Goal: Information Seeking & Learning: Learn about a topic

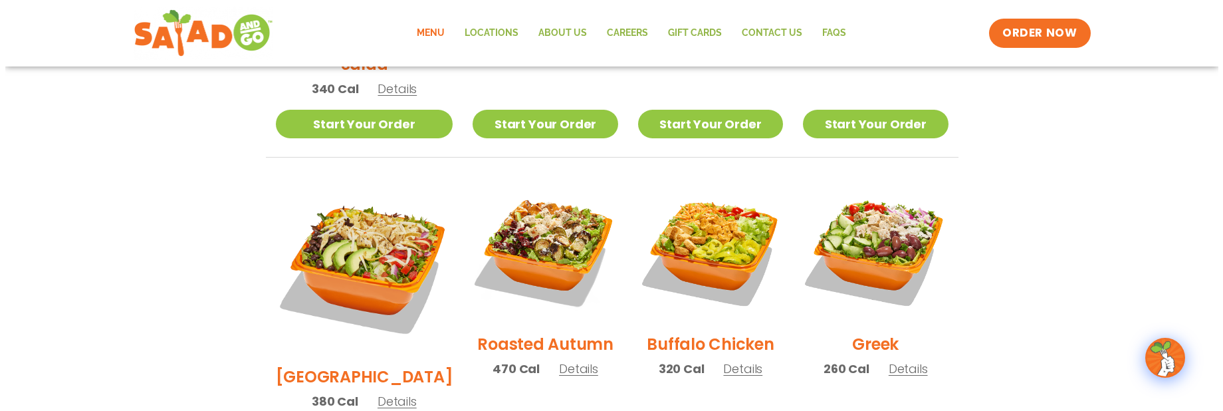
scroll to position [598, 0]
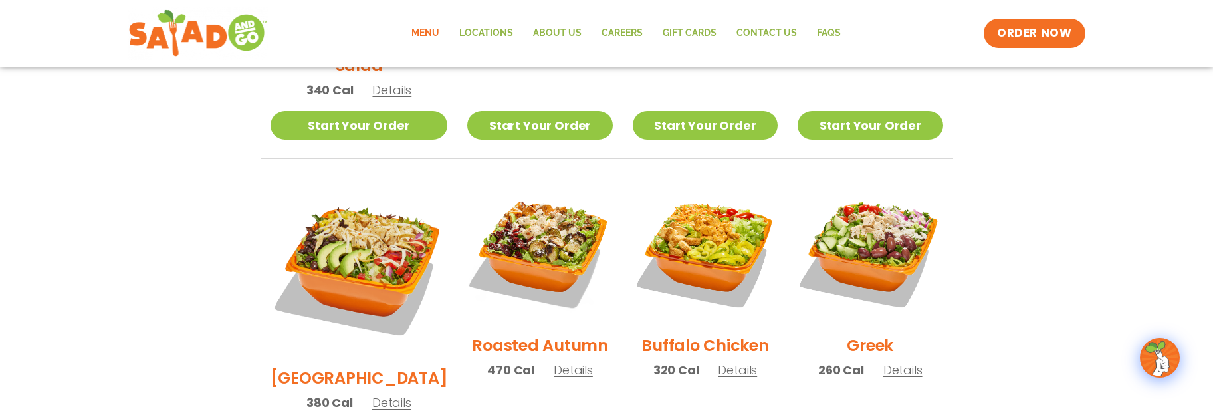
click at [496, 334] on h2 "Roasted Autumn" at bounding box center [540, 345] width 136 height 23
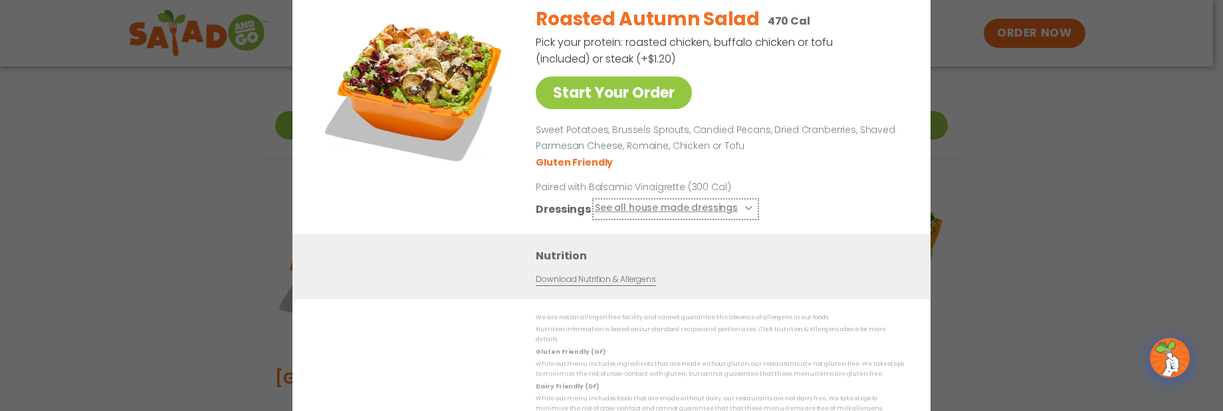
click at [744, 211] on icon at bounding box center [746, 207] width 5 height 5
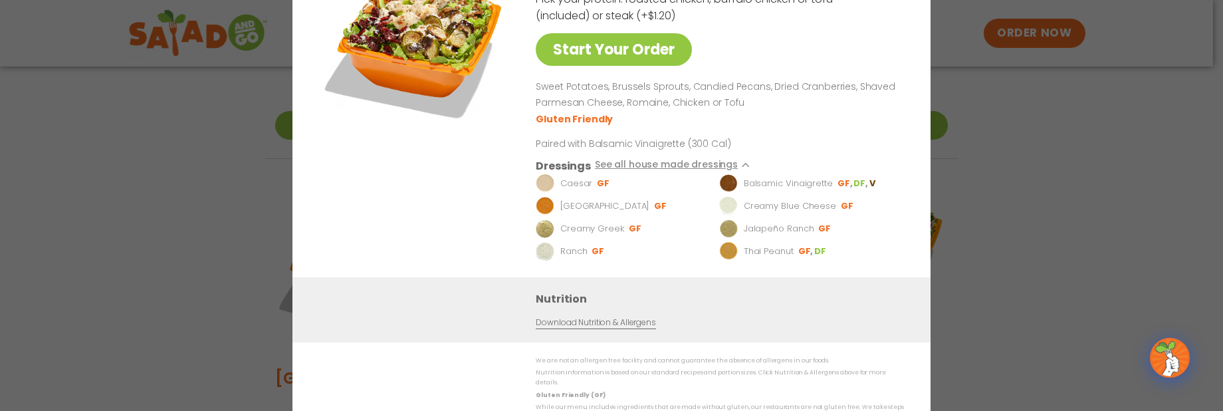
drag, startPoint x: 815, startPoint y: 116, endPoint x: 806, endPoint y: 125, distance: 13.2
click at [814, 117] on ul "Gluten Friendly" at bounding box center [717, 117] width 363 height 15
drag, startPoint x: 862, startPoint y: 139, endPoint x: 871, endPoint y: 149, distance: 13.2
click at [871, 149] on div "Roasted Autumn Salad 470 Cal Pick your protein: roasted chicken, buffalo chicke…" at bounding box center [717, 114] width 363 height 325
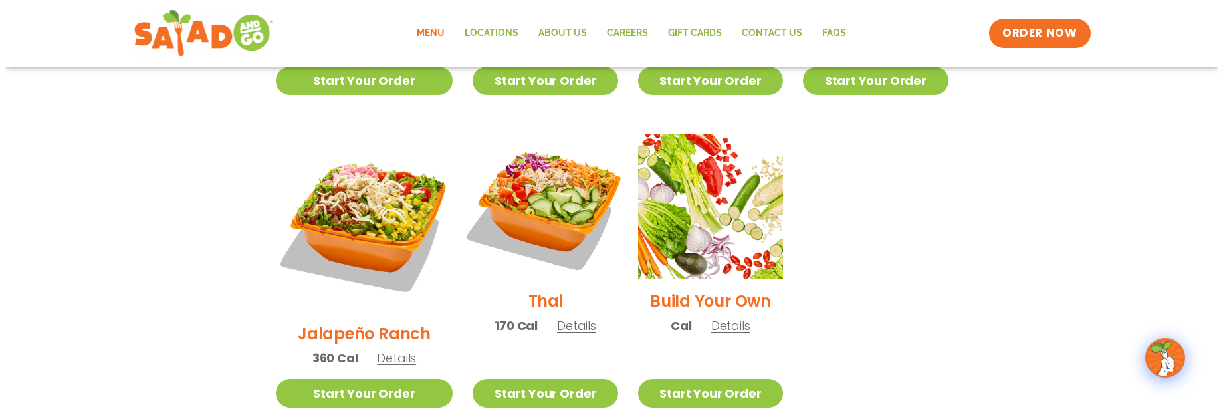
scroll to position [982, 0]
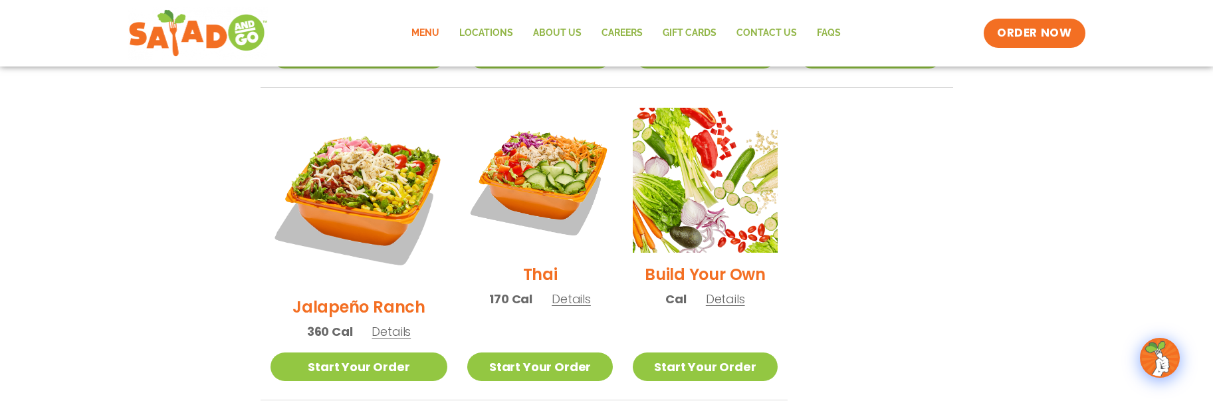
click at [552, 290] on span "Details" at bounding box center [571, 298] width 39 height 17
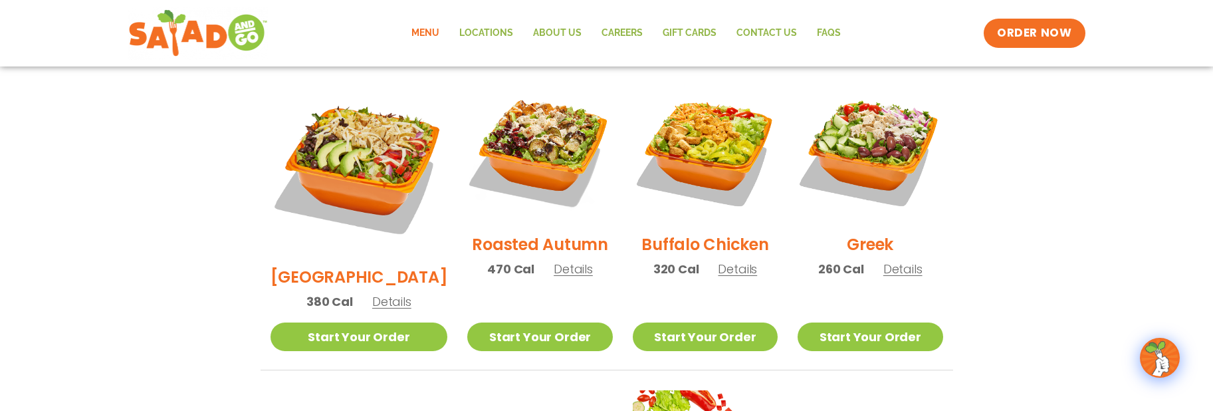
scroll to position [633, 0]
